Goal: Information Seeking & Learning: Learn about a topic

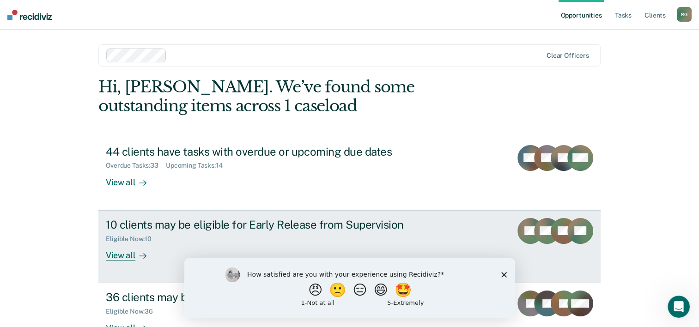
click at [268, 224] on div "10 clients may be eligible for Early Release from Supervision" at bounding box center [268, 224] width 324 height 13
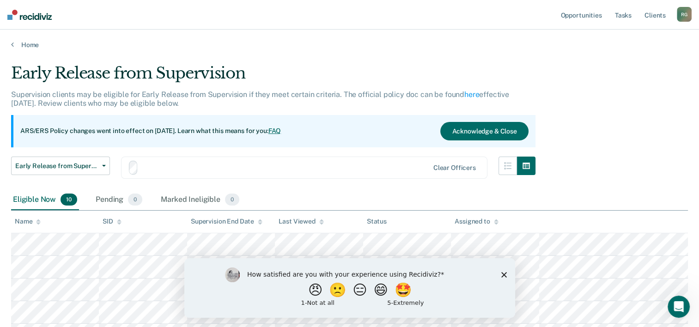
click at [268, 224] on th "Supervision End Date" at bounding box center [231, 222] width 88 height 23
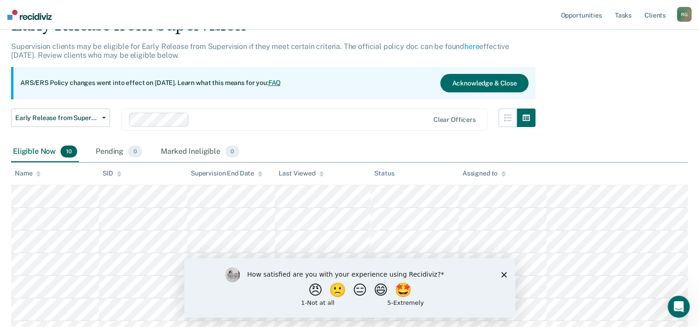
scroll to position [46, 0]
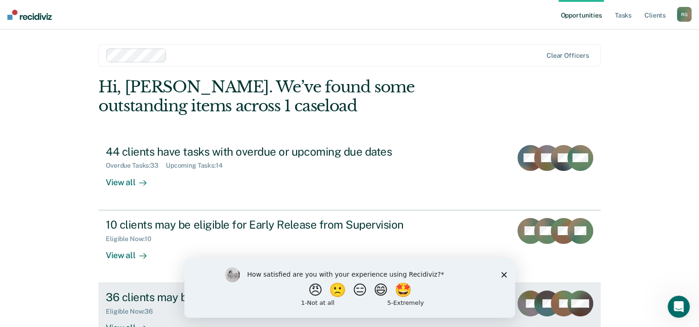
click at [143, 295] on div "36 clients may be eligible for Annual Report Status" at bounding box center [268, 297] width 324 height 13
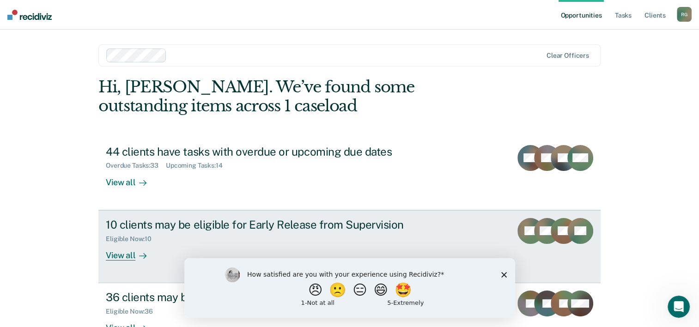
click at [154, 227] on div "10 clients may be eligible for Early Release from Supervision" at bounding box center [268, 224] width 324 height 13
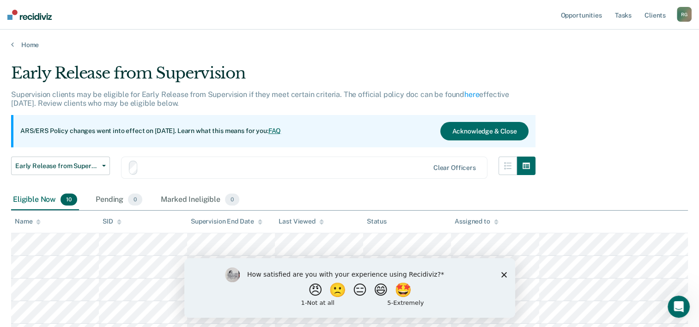
click at [154, 227] on th "SID" at bounding box center [143, 222] width 88 height 23
